Goal: Information Seeking & Learning: Learn about a topic

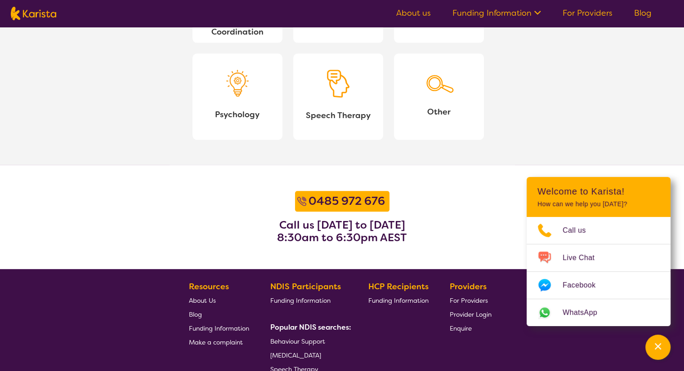
scroll to position [1138, 0]
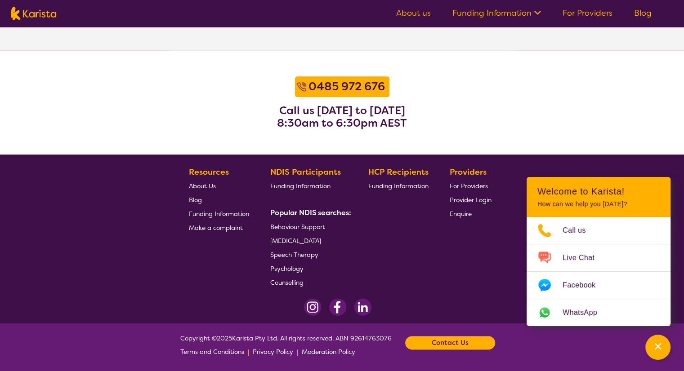
click at [556, 85] on section "0485 972 676 Call us Monday to Friday 8:30am to 6:30pm AEST" at bounding box center [342, 102] width 684 height 104
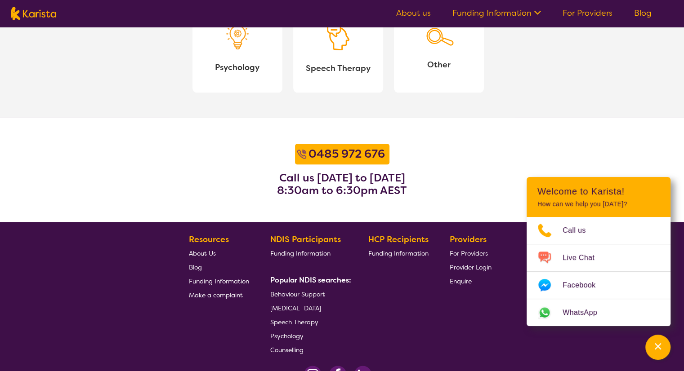
scroll to position [868, 0]
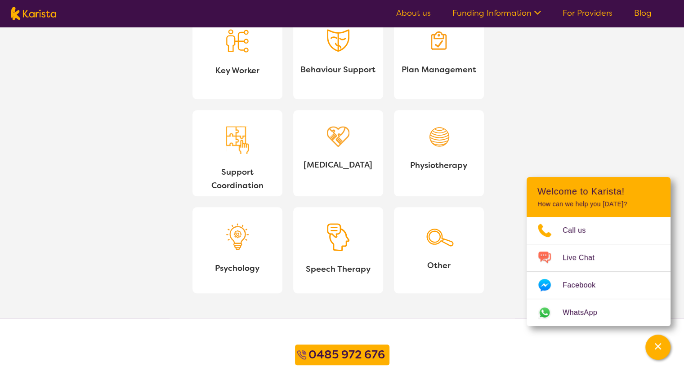
click at [426, 17] on link "About us" at bounding box center [413, 13] width 35 height 11
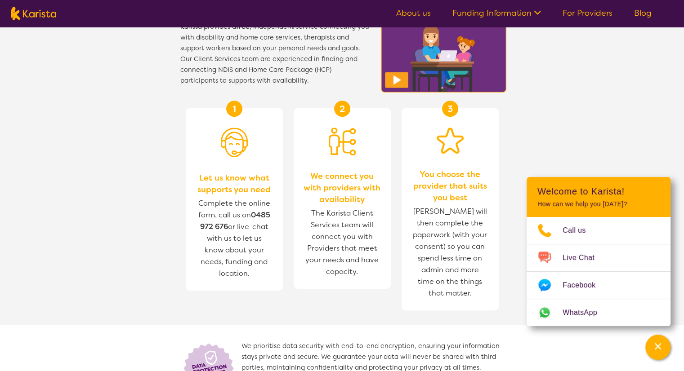
scroll to position [328, 0]
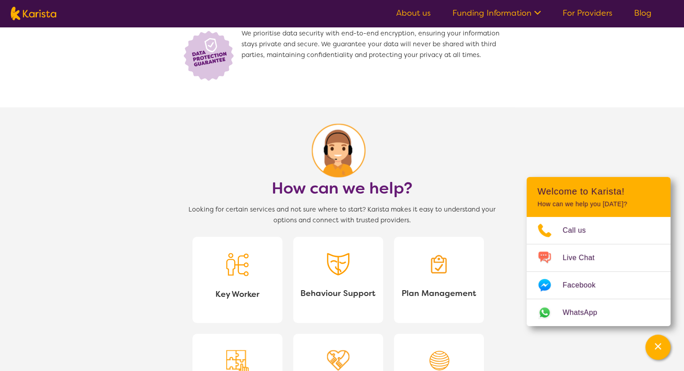
scroll to position [495, 0]
